Goal: Task Accomplishment & Management: Use online tool/utility

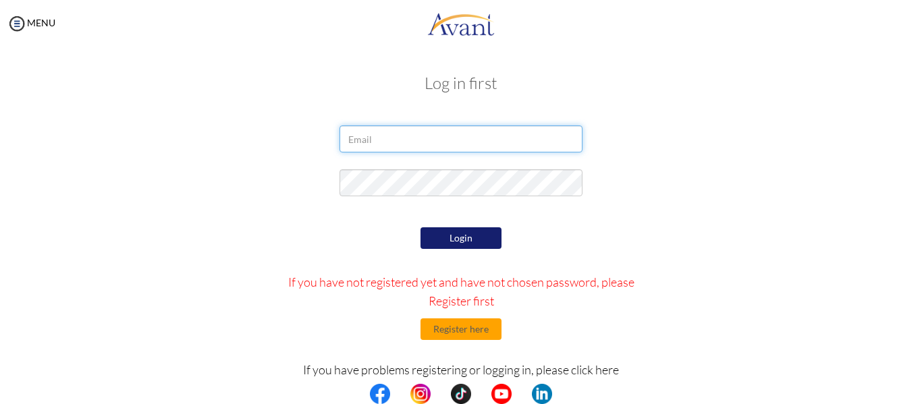
click at [466, 142] on input "email" at bounding box center [461, 139] width 243 height 27
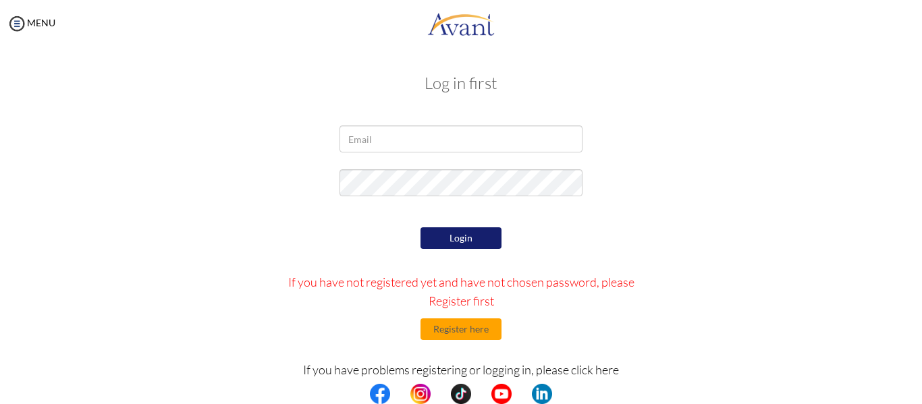
click at [436, 140] on input "email" at bounding box center [461, 139] width 243 height 27
click at [349, 238] on div "Login If you have not registered yet and have not chosen password, please Regis…" at bounding box center [461, 351] width 395 height 254
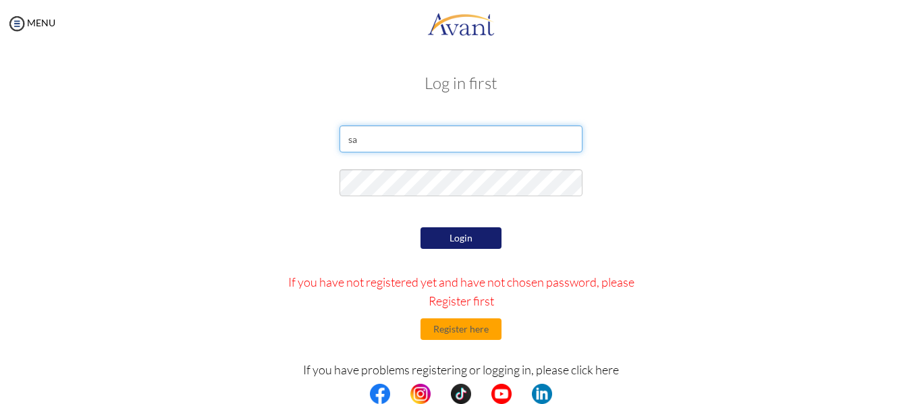
click at [368, 142] on input "sa" at bounding box center [461, 139] width 243 height 27
type input "[EMAIL_ADDRESS][DOMAIN_NAME]"
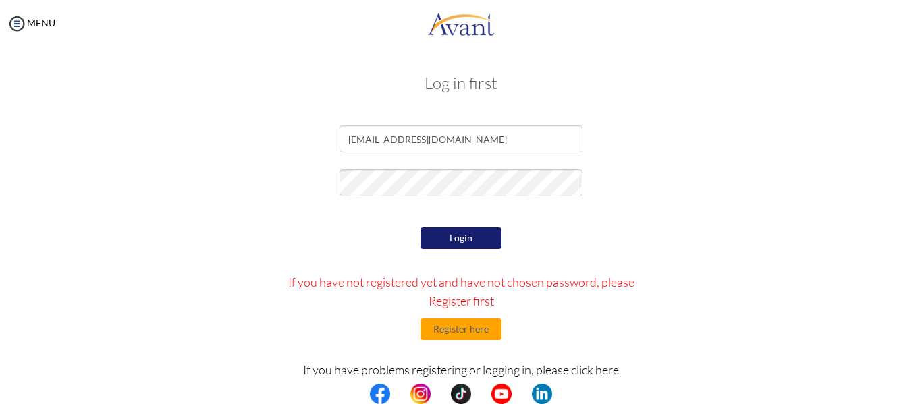
click at [450, 244] on button "Login" at bounding box center [461, 239] width 81 height 22
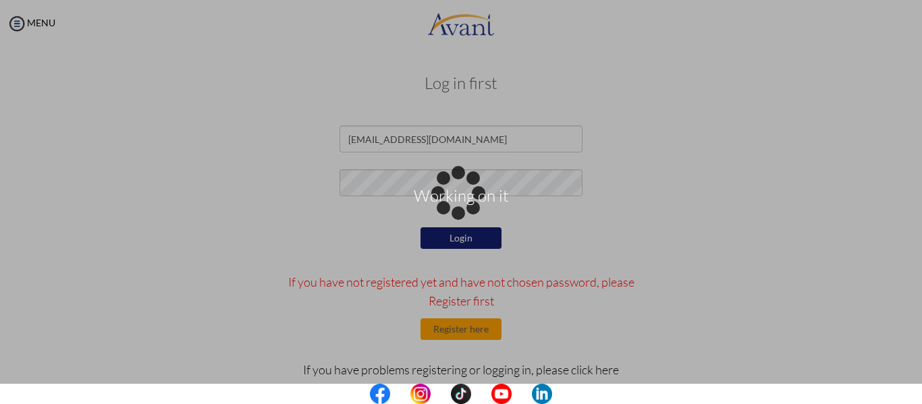
click at [452, 212] on div "Working on it" at bounding box center [461, 202] width 19 height 19
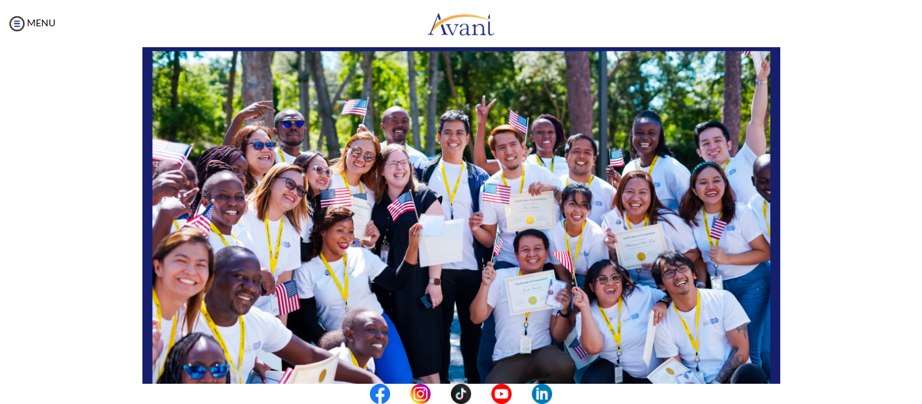
scroll to position [346, 0]
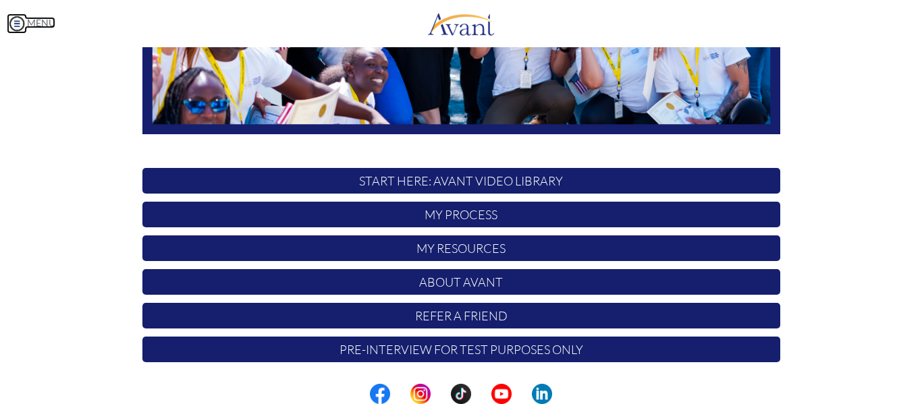
click at [19, 20] on img at bounding box center [17, 24] width 20 height 20
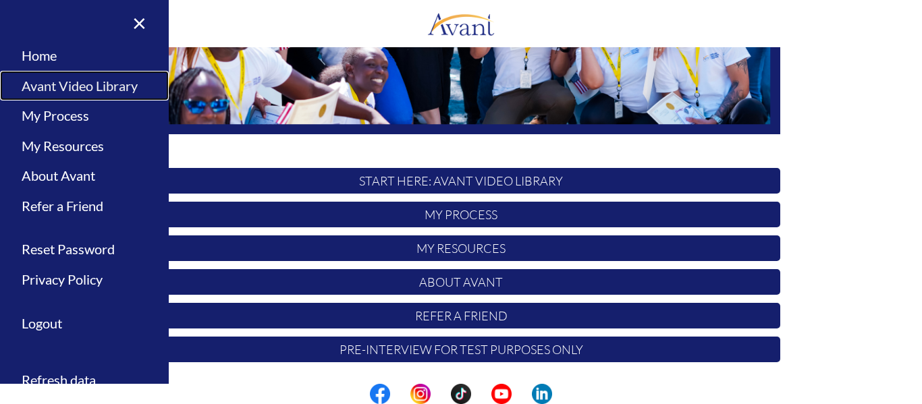
click at [88, 81] on link "Avant Video Library" at bounding box center [84, 86] width 169 height 30
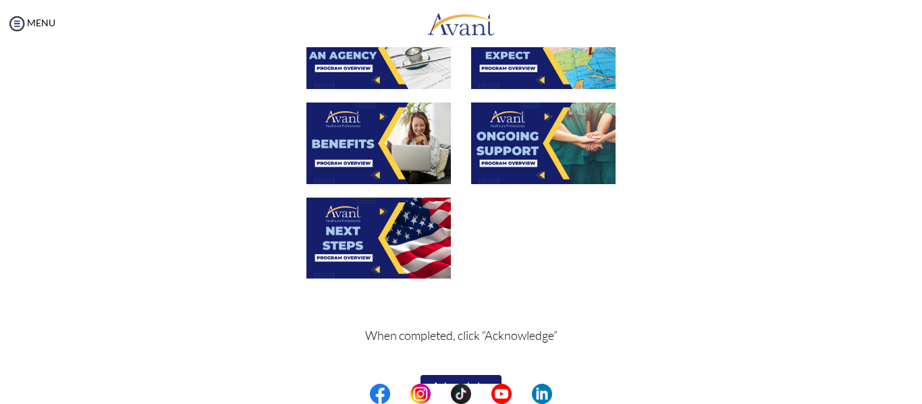
scroll to position [524, 0]
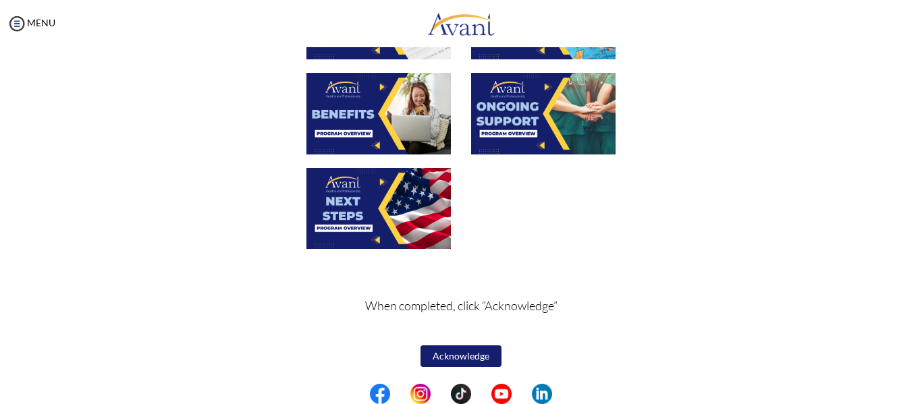
click at [444, 359] on button "Acknowledge" at bounding box center [461, 357] width 81 height 22
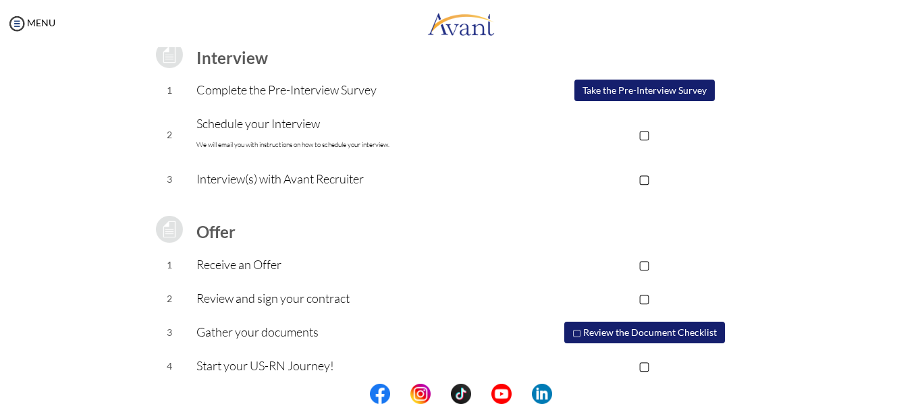
scroll to position [191, 0]
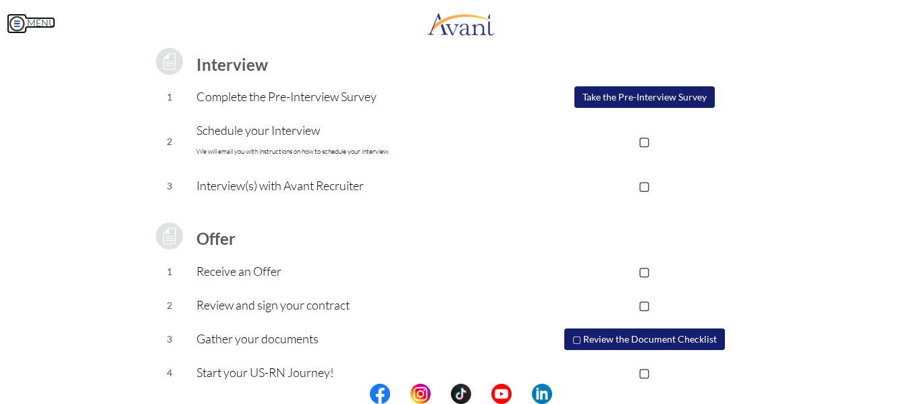
click at [16, 22] on img at bounding box center [17, 24] width 20 height 20
